Goal: Task Accomplishment & Management: Manage account settings

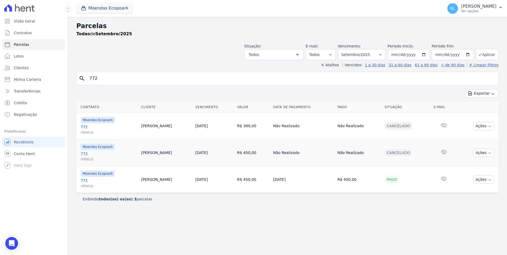
select select
click at [27, 46] on link "Parcelas" at bounding box center [33, 44] width 63 height 11
select select
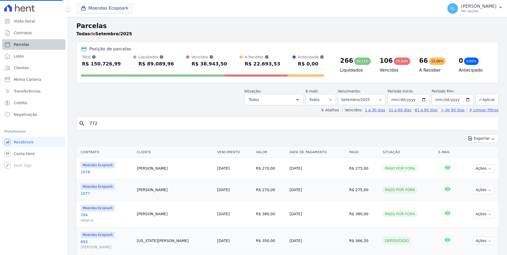
select select
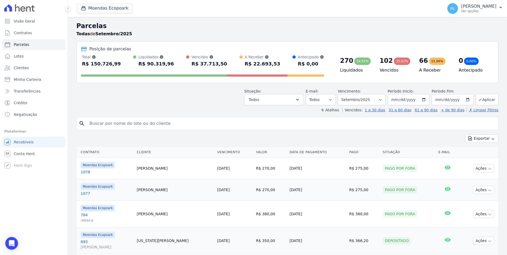
click at [106, 119] on input "search" at bounding box center [291, 123] width 410 height 11
click at [31, 80] on span "Minha Carteira" at bounding box center [27, 79] width 27 height 5
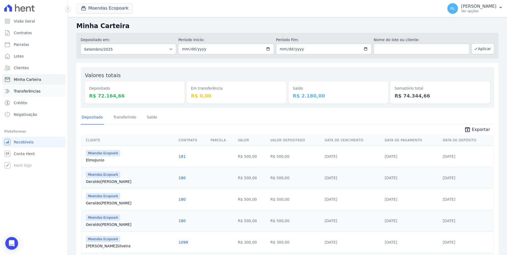
click at [41, 92] on link "Transferências" at bounding box center [33, 91] width 63 height 11
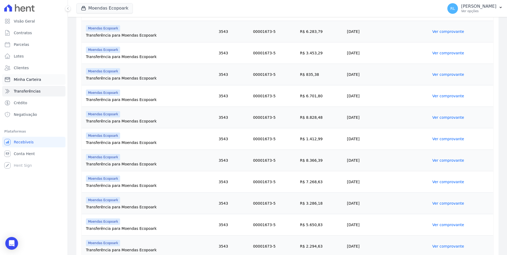
scroll to position [38, 0]
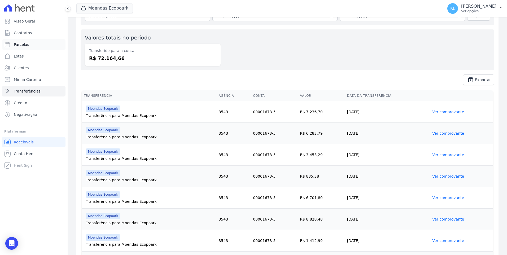
click at [34, 45] on link "Parcelas" at bounding box center [33, 44] width 63 height 11
select select
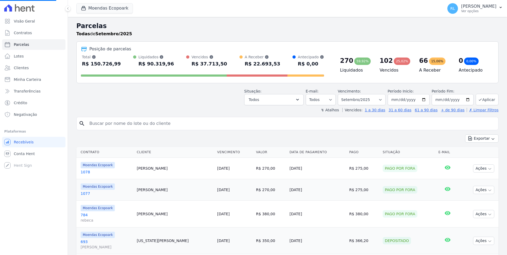
click at [140, 124] on input "search" at bounding box center [291, 123] width 410 height 11
type input "edinei"
select select
click at [120, 127] on input "search" at bounding box center [291, 123] width 410 height 11
type input "edineia"
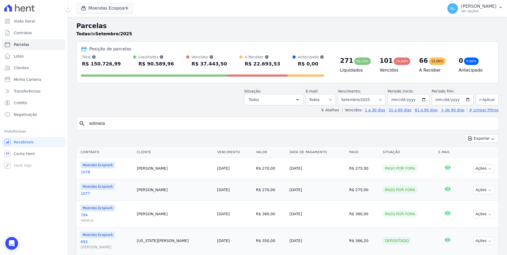
select select
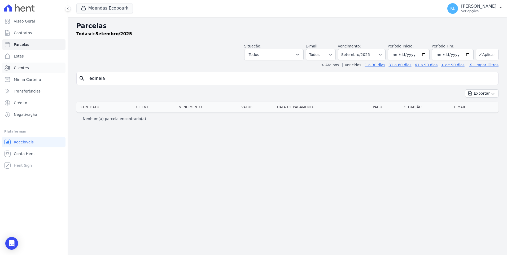
drag, startPoint x: 111, startPoint y: 80, endPoint x: 49, endPoint y: 67, distance: 63.5
click at [49, 67] on div "Visão Geral Contratos Parcelas Lotes Clientes Minha Carteira Transferências Cré…" at bounding box center [253, 127] width 507 height 255
type input "943"
select select
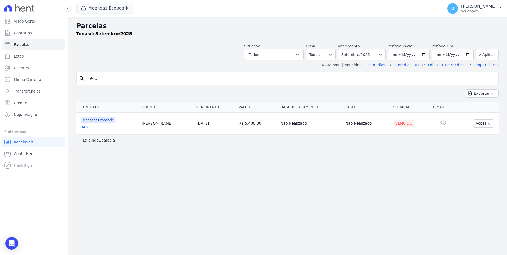
click at [84, 126] on link "943" at bounding box center [109, 126] width 57 height 5
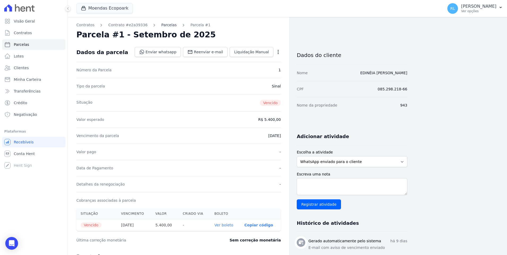
click at [167, 22] on link "Parcelas" at bounding box center [168, 25] width 15 height 6
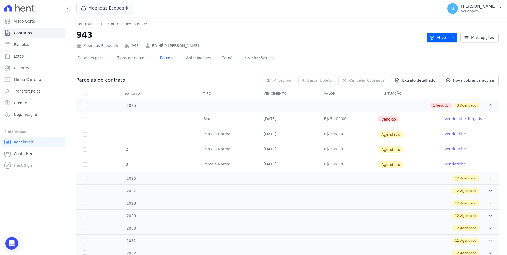
click at [449, 120] on link "Ver detalhe" at bounding box center [455, 118] width 21 height 5
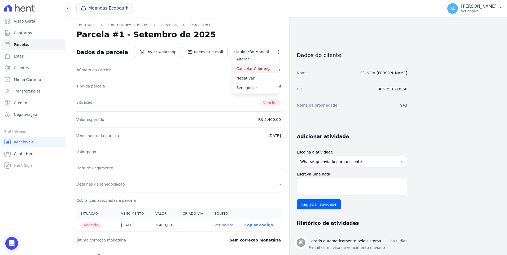
click at [264, 66] on link "Cancelar Cobrança" at bounding box center [255, 69] width 47 height 10
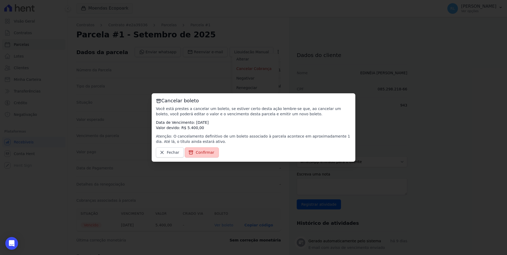
click at [203, 151] on span "Confirmar" at bounding box center [205, 152] width 19 height 5
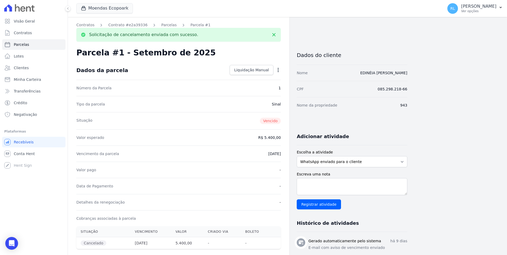
click at [277, 68] on icon "button" at bounding box center [277, 69] width 5 height 5
click at [257, 77] on link "Alterar" at bounding box center [255, 77] width 47 height 10
click at [247, 153] on input "2025-09-10" at bounding box center [260, 153] width 42 height 11
type input "[DATE]"
click at [272, 70] on span "Salvar" at bounding box center [271, 69] width 12 height 5
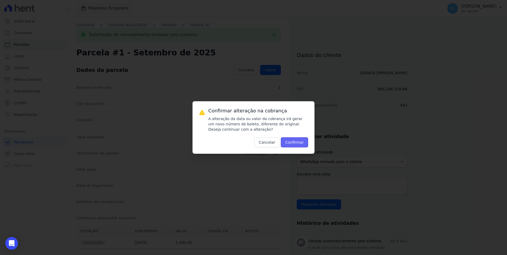
click at [297, 143] on button "Confirmar" at bounding box center [295, 142] width 28 height 10
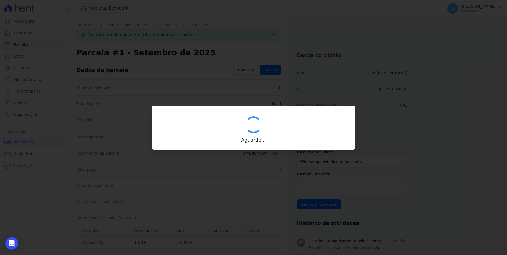
type input "00190000090335103300000678932179412200000540000"
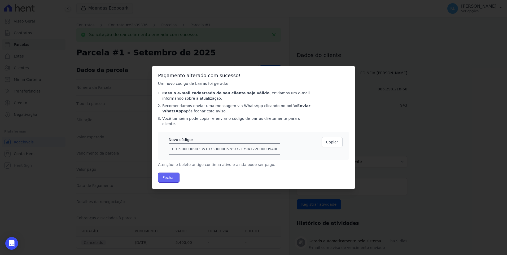
click at [169, 175] on button "Fechar" at bounding box center [168, 178] width 21 height 10
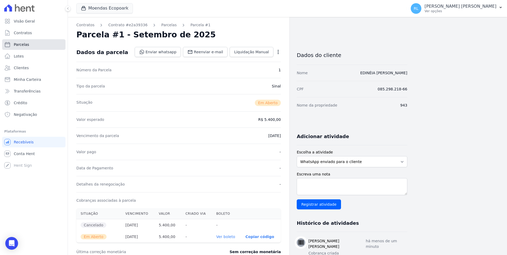
click at [30, 46] on link "Parcelas" at bounding box center [33, 44] width 63 height 11
select select
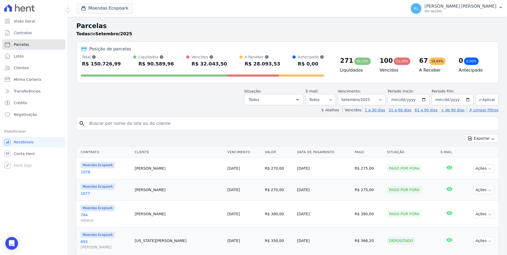
click at [36, 45] on link "Parcelas" at bounding box center [33, 44] width 63 height 11
select select
click at [24, 80] on span "Minha Carteira" at bounding box center [27, 79] width 27 height 5
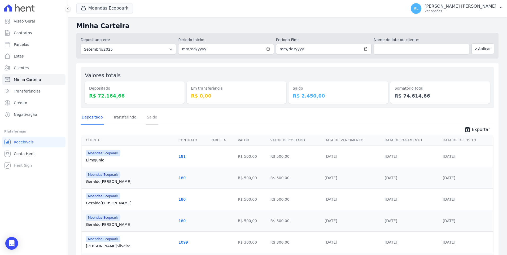
click at [146, 117] on link "Saldo" at bounding box center [152, 118] width 12 height 14
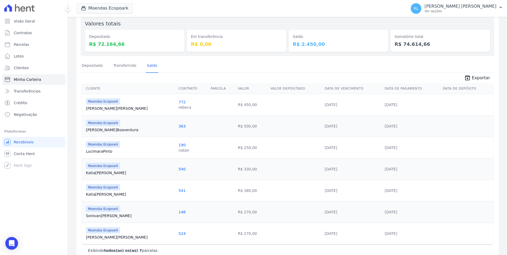
scroll to position [63, 0]
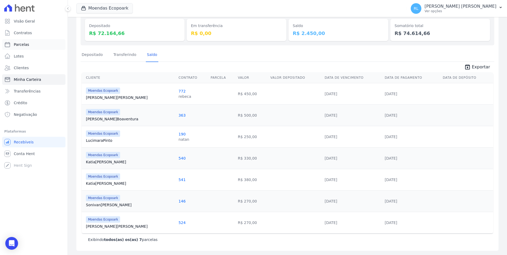
click at [30, 45] on link "Parcelas" at bounding box center [33, 44] width 63 height 11
select select
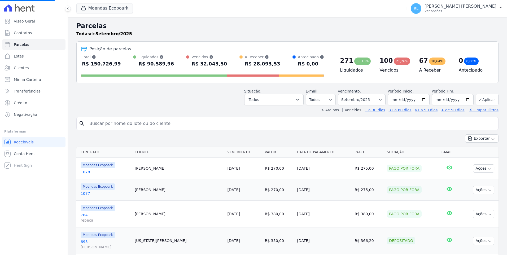
select select
click at [484, 95] on button "Aplicar" at bounding box center [487, 99] width 23 height 11
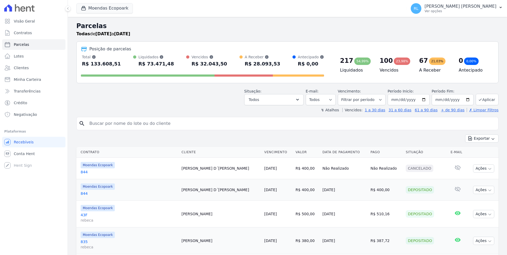
select select
click at [402, 102] on input "2025-09-01" at bounding box center [409, 99] width 42 height 11
type input "[DATE]"
click at [444, 100] on input "2025-09-30" at bounding box center [453, 99] width 42 height 11
type input "[DATE]"
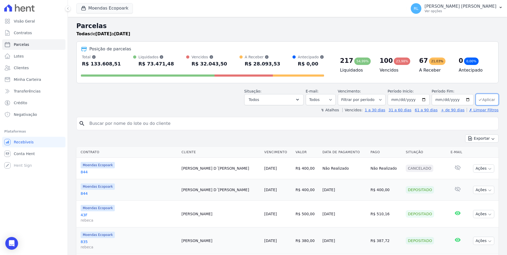
click at [485, 101] on button "Aplicar" at bounding box center [487, 99] width 23 height 11
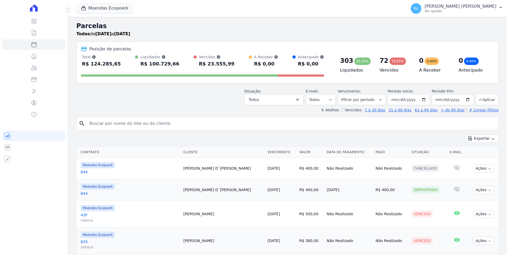
select select
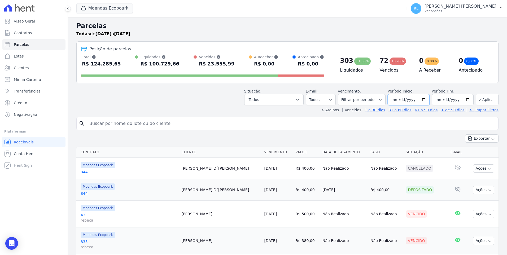
click at [402, 101] on input "[DATE]" at bounding box center [409, 99] width 42 height 11
type input "[DATE]"
click at [444, 100] on input "[DATE]" at bounding box center [453, 99] width 42 height 11
type input "[DATE]"
click at [481, 99] on button "Aplicar" at bounding box center [487, 99] width 23 height 11
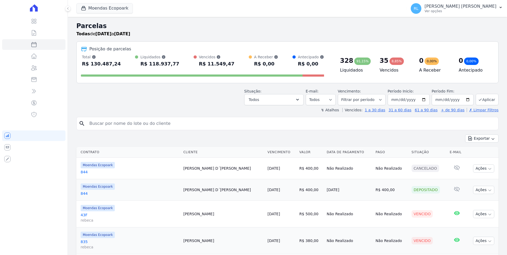
select select
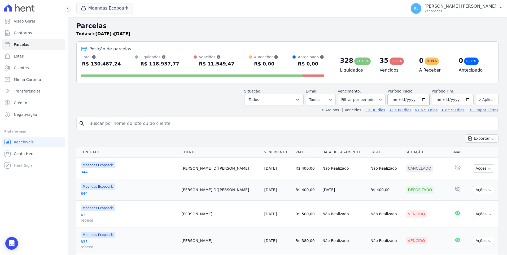
click at [402, 100] on input "2025-07-01" at bounding box center [409, 99] width 42 height 11
type input "2025-06-01"
click at [442, 100] on input "2025-07-30" at bounding box center [453, 99] width 42 height 11
type input "2025-06-30"
click at [478, 99] on icon "submit" at bounding box center [480, 100] width 4 height 4
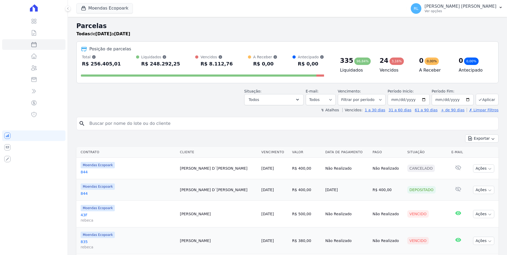
select select
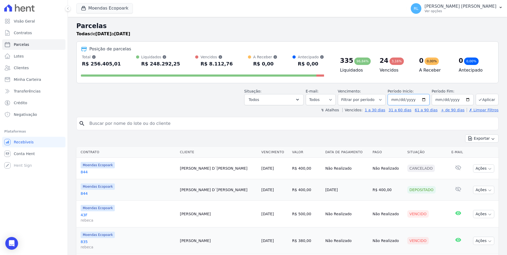
click at [401, 101] on input "[DATE]" at bounding box center [409, 99] width 42 height 11
type input "2025-09-01"
click at [444, 100] on input "2025-06-30" at bounding box center [453, 99] width 42 height 11
type input "[DATE]"
click at [493, 100] on button "Aplicar" at bounding box center [487, 99] width 23 height 11
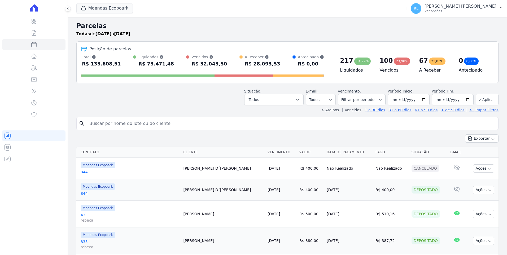
select select
